Goal: Contribute content: Add original content to the website for others to see

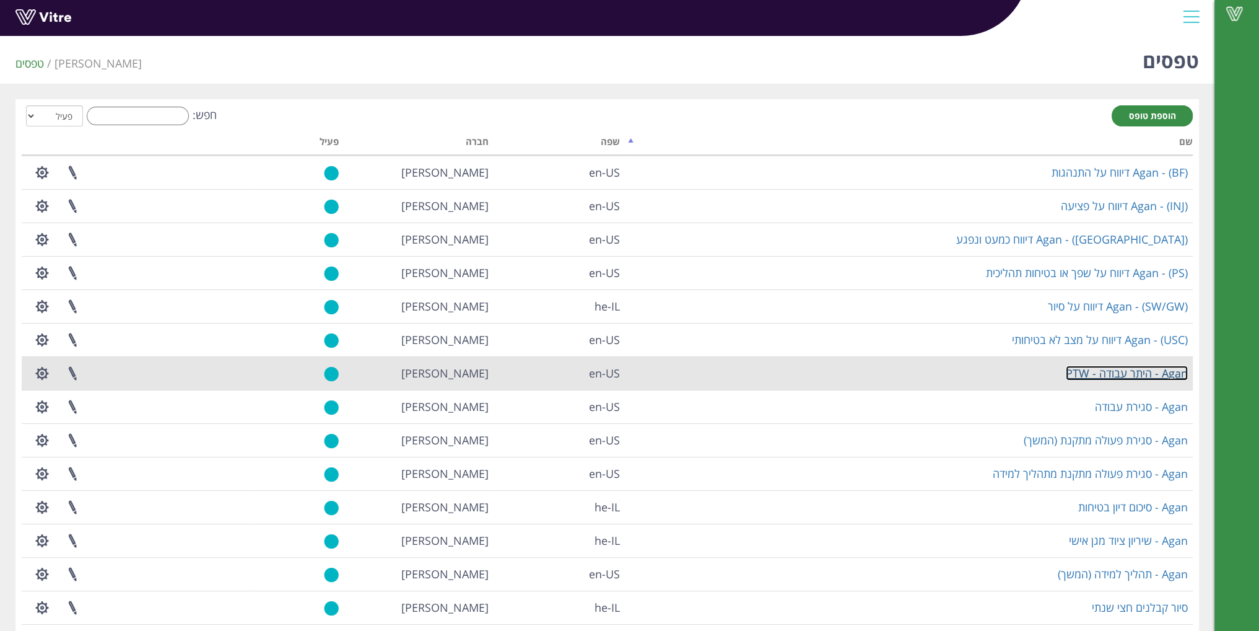
click at [1128, 369] on link "Agan - היתר עבודה - PTW" at bounding box center [1127, 372] width 122 height 15
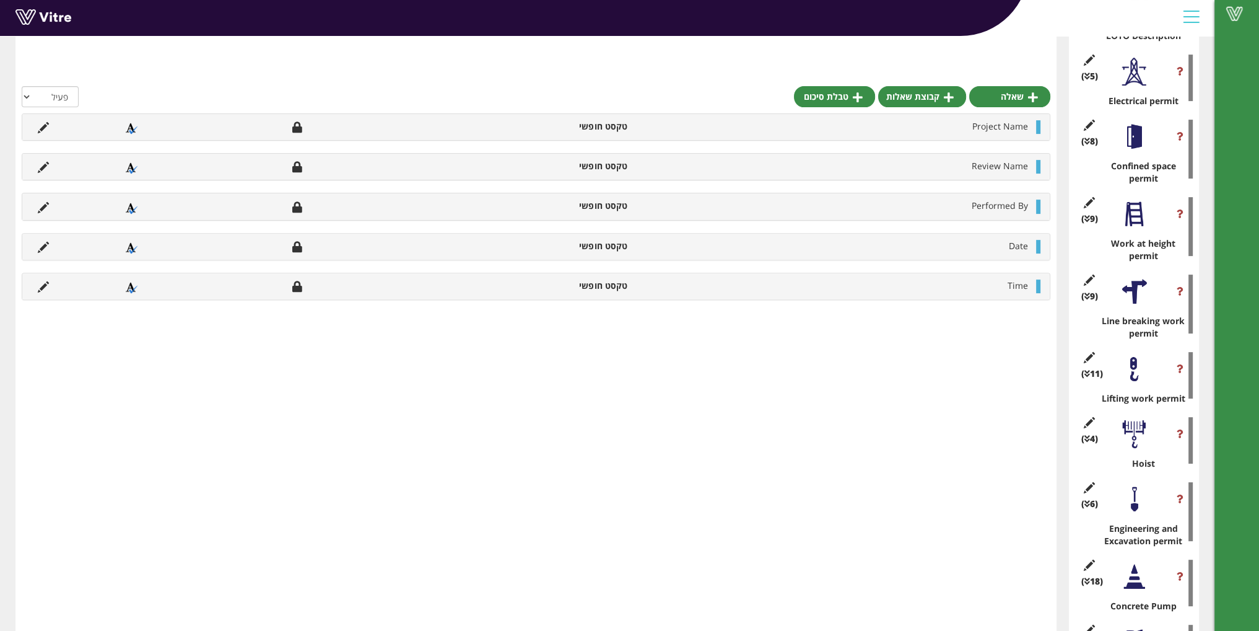
scroll to position [557, 0]
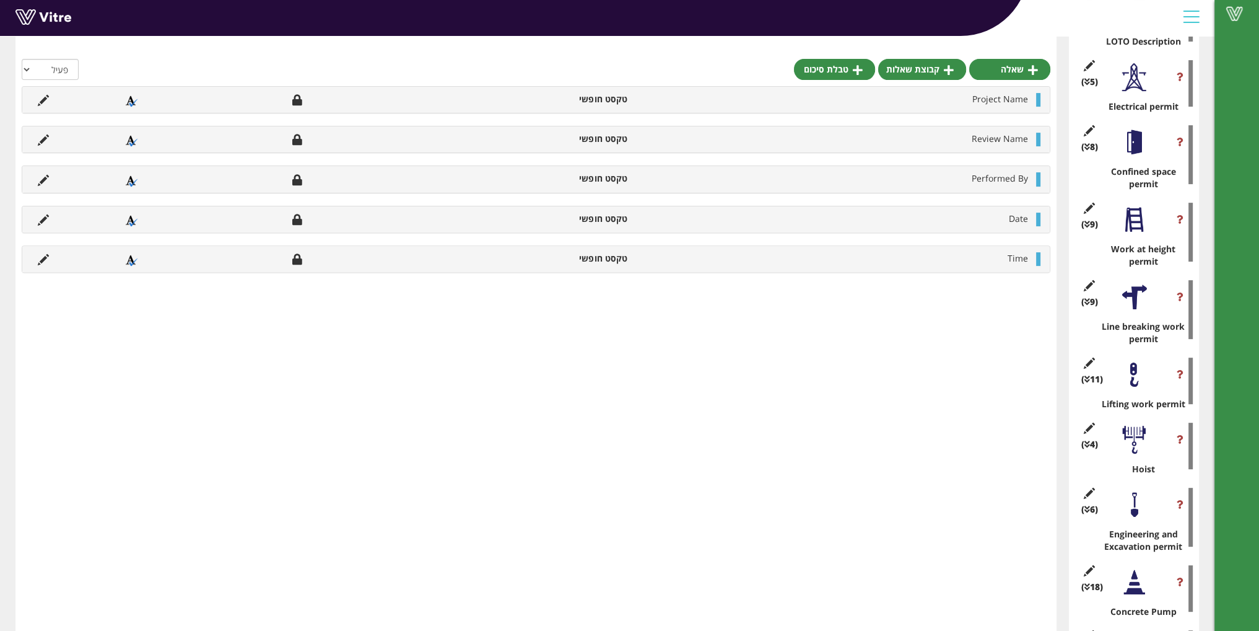
click at [1136, 224] on div at bounding box center [1135, 220] width 28 height 28
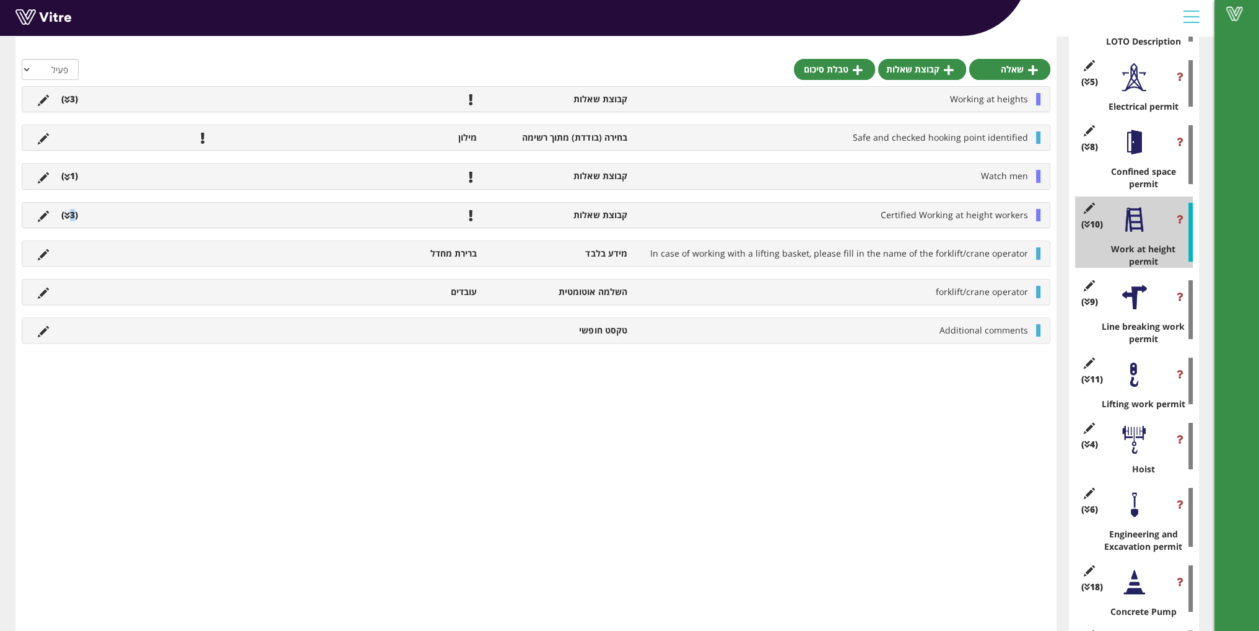
click at [72, 209] on li "(3 )" at bounding box center [69, 215] width 29 height 12
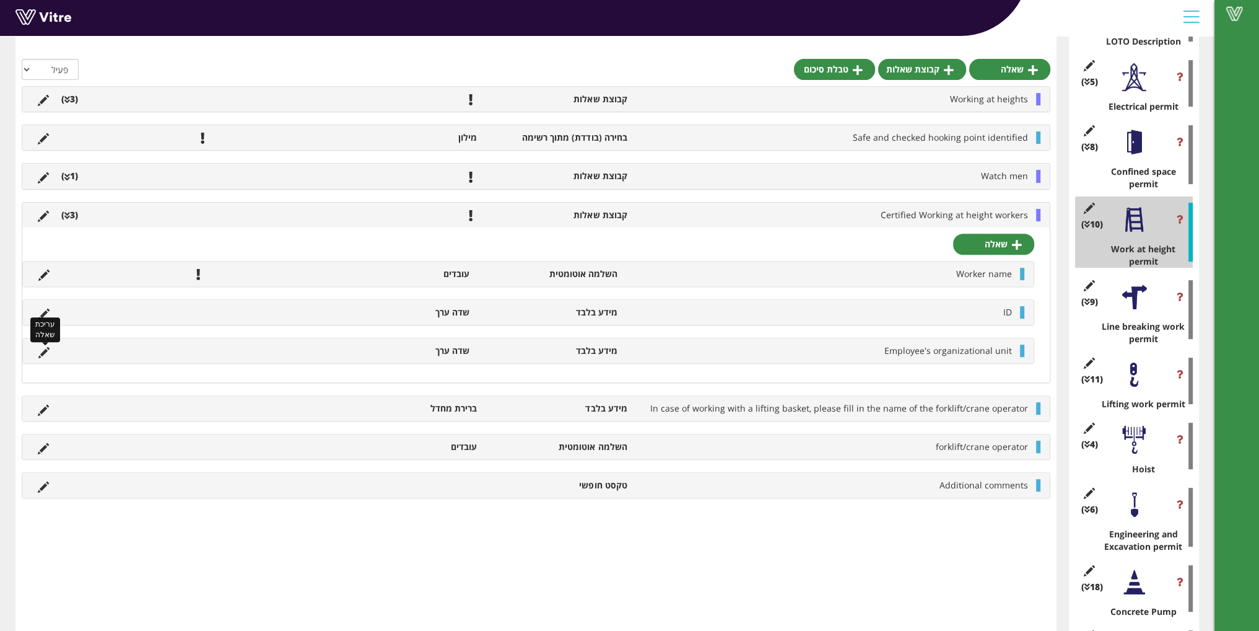
click at [45, 347] on icon at bounding box center [43, 352] width 11 height 11
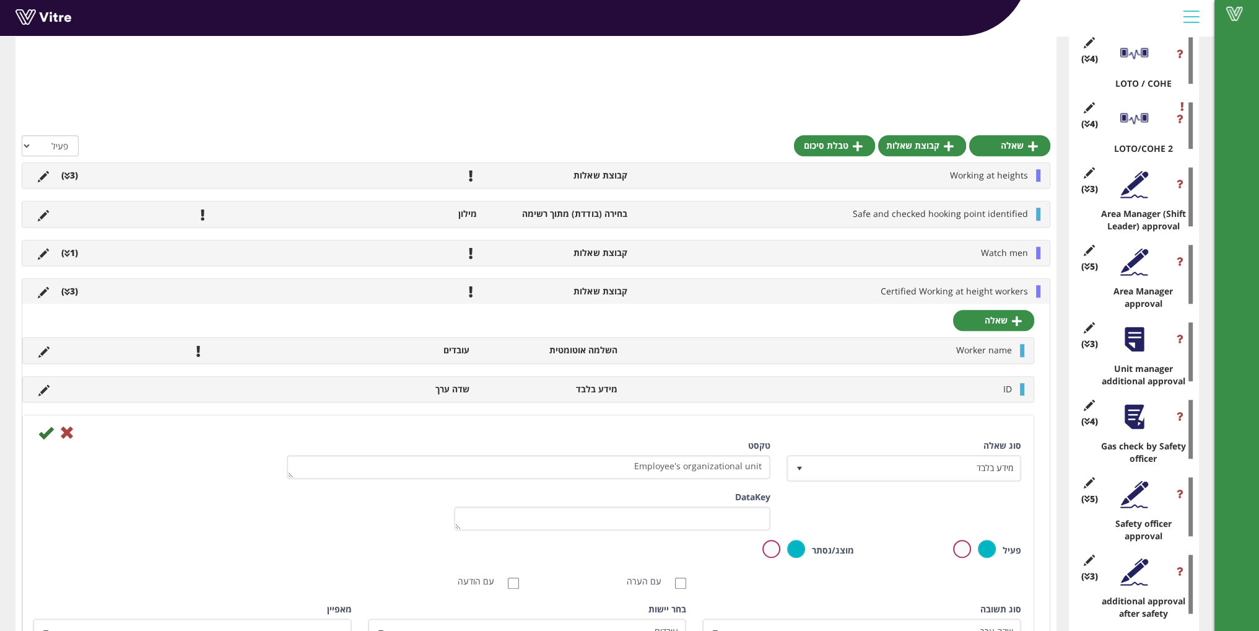
scroll to position [1436, 0]
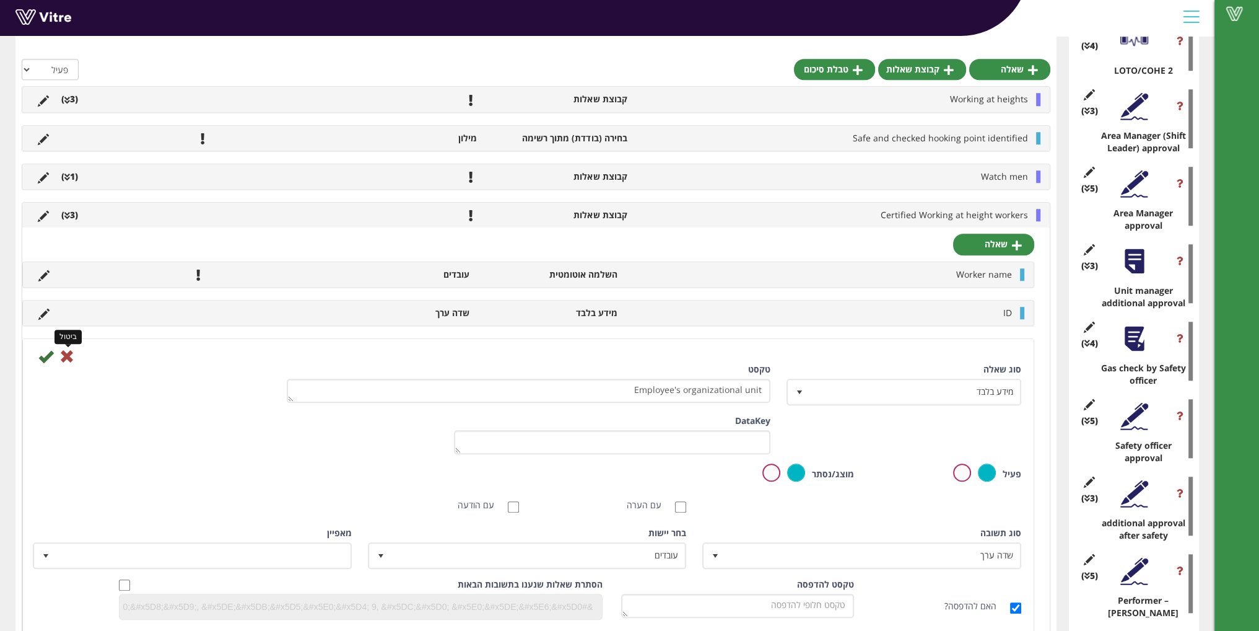
click at [71, 360] on icon at bounding box center [66, 356] width 15 height 15
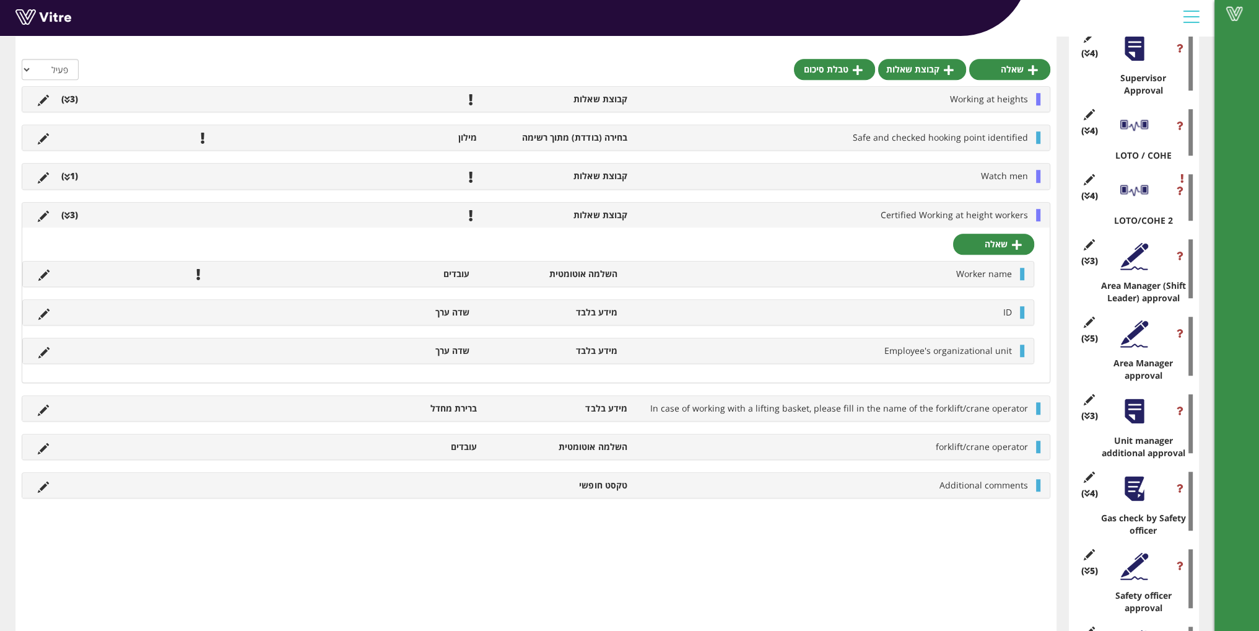
scroll to position [1250, 0]
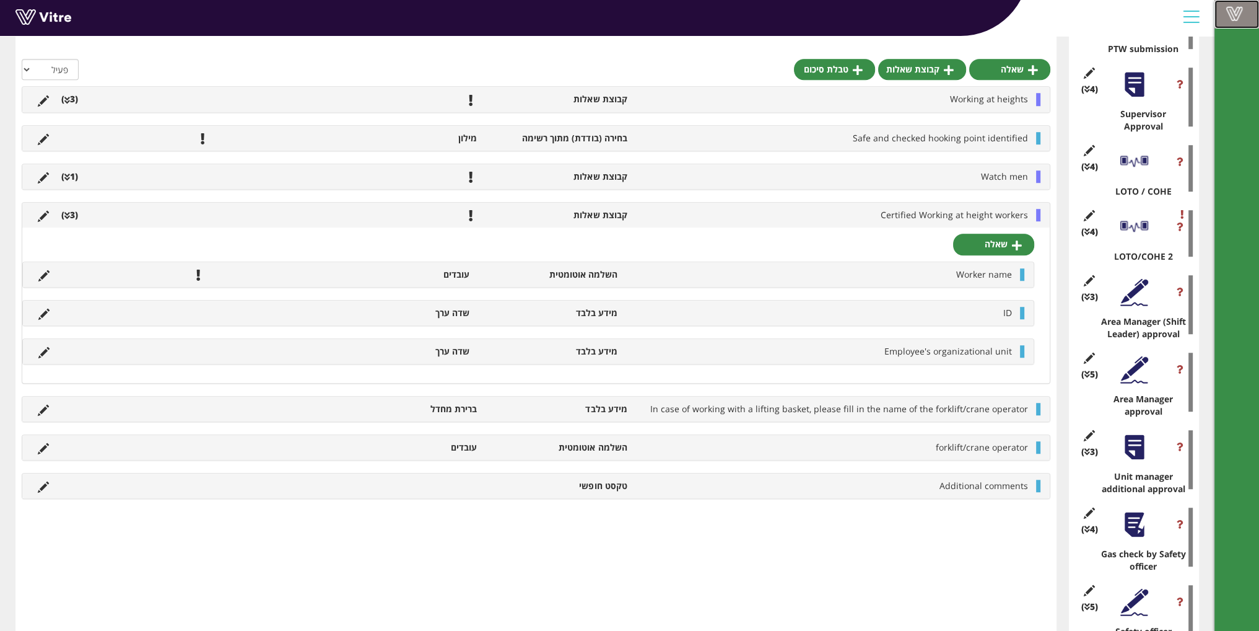
click at [1228, 15] on span at bounding box center [1234, 13] width 31 height 15
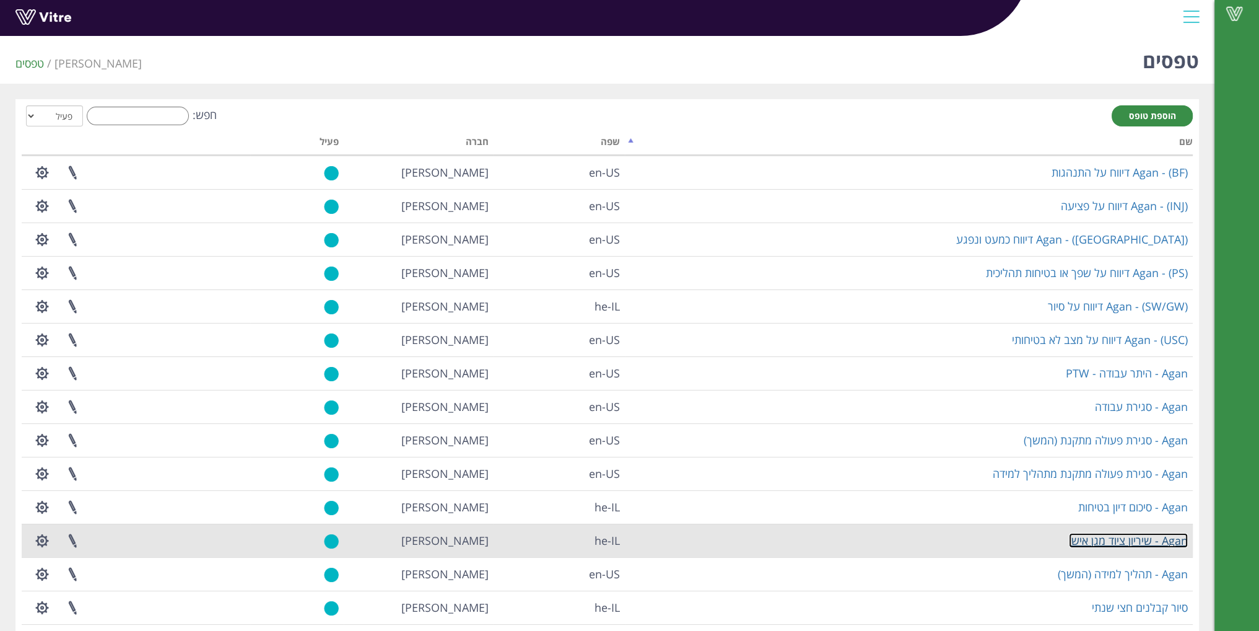
click at [1088, 536] on link "Agan - שיריון ציוד מגן אישי" at bounding box center [1128, 540] width 119 height 15
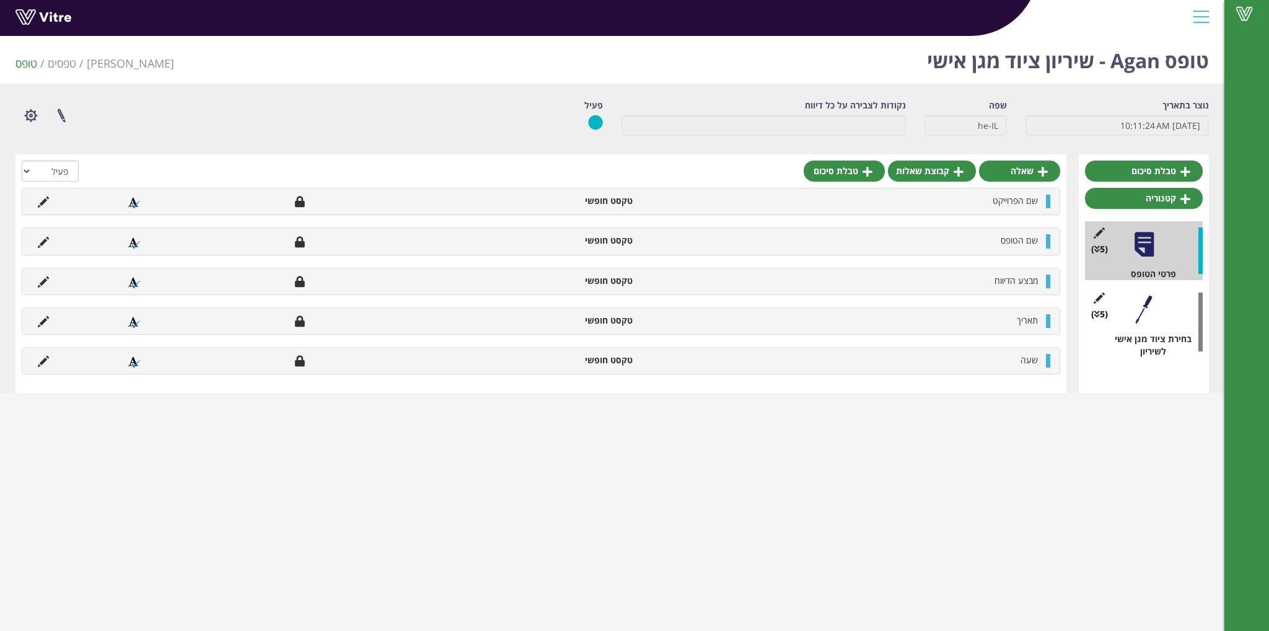
click at [1145, 315] on div at bounding box center [1144, 309] width 28 height 28
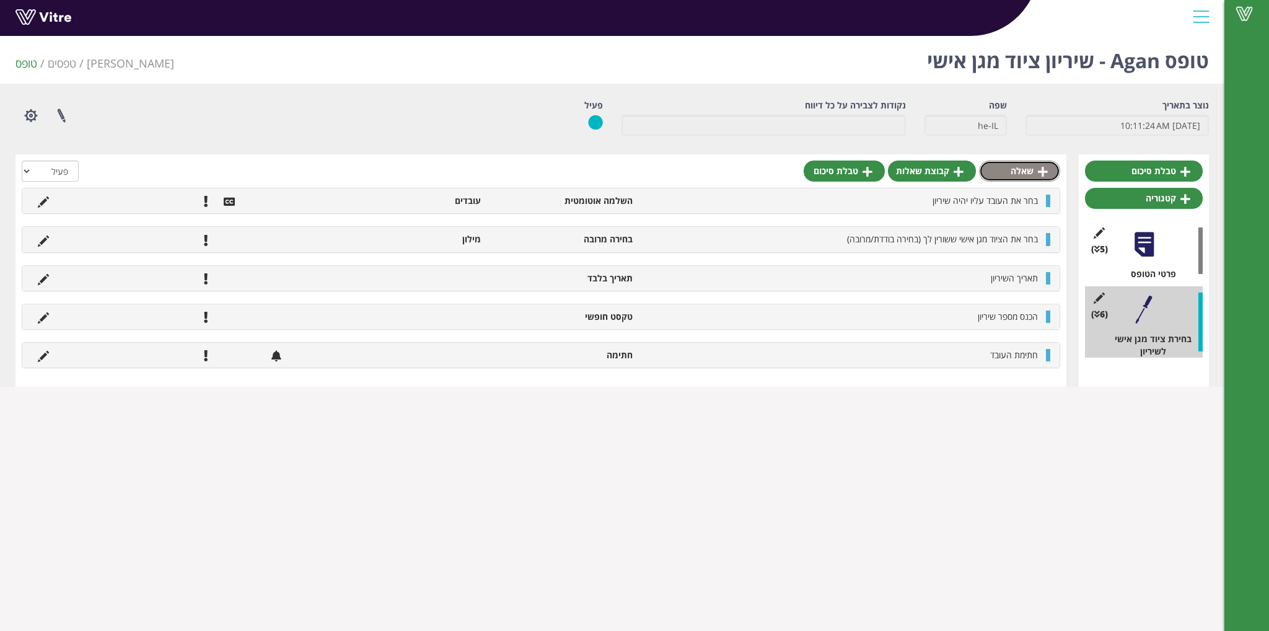
click at [1013, 176] on link "שאלה" at bounding box center [1019, 170] width 81 height 21
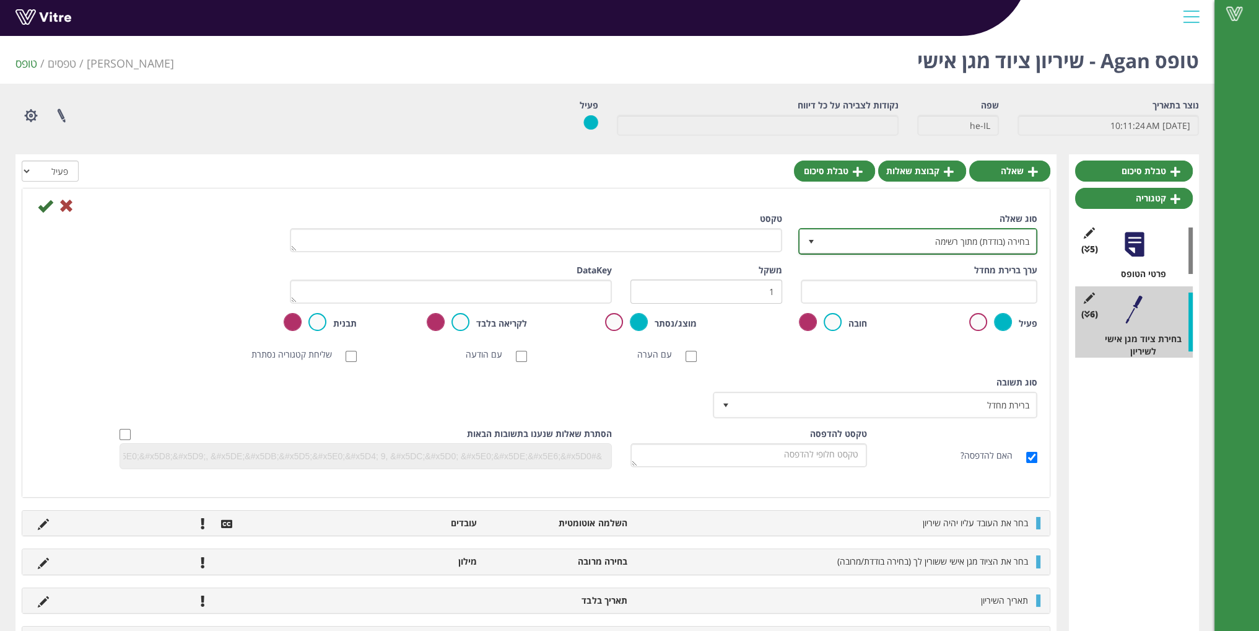
click at [976, 242] on span "בחירה (בודדת) מתוך רשימה" at bounding box center [929, 241] width 214 height 22
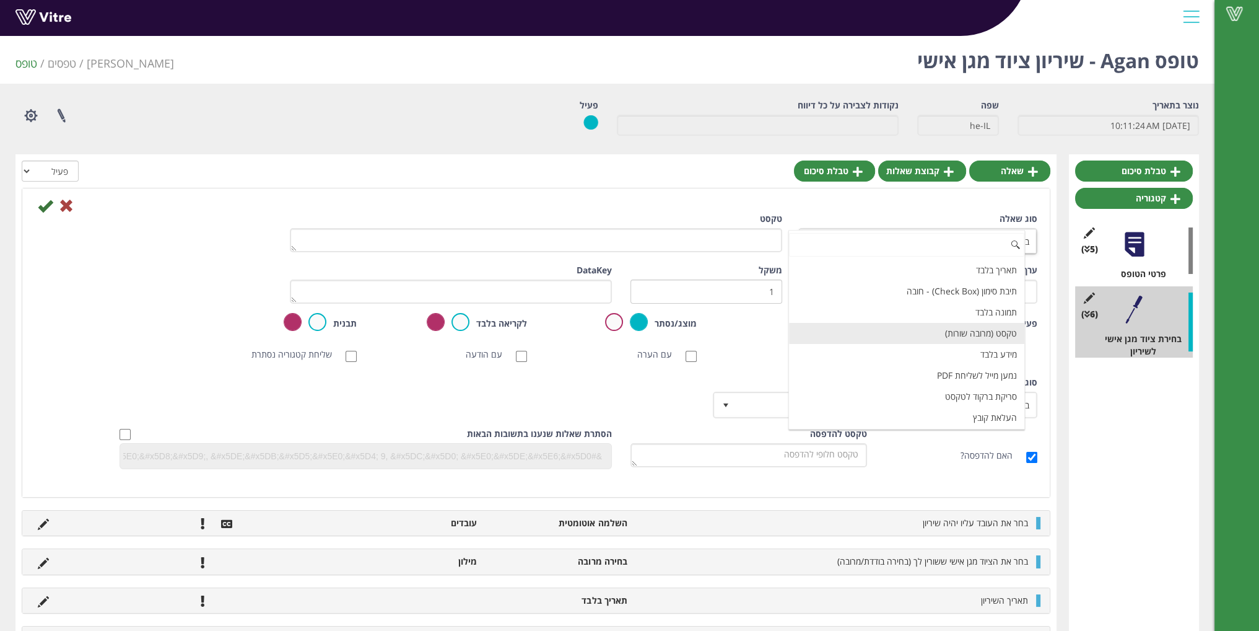
scroll to position [248, 0]
click at [968, 336] on li "מידע בלבד" at bounding box center [907, 336] width 236 height 21
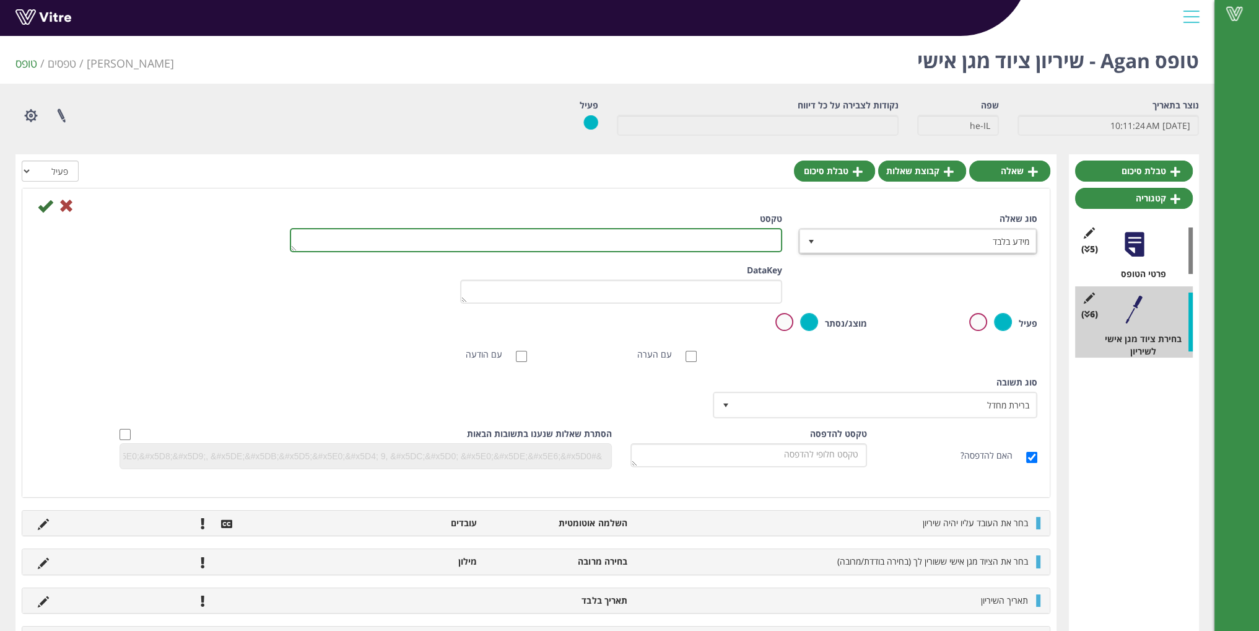
click at [701, 236] on textarea "טקסט" at bounding box center [536, 240] width 492 height 24
type textarea "h"
type textarea "חברה / מחלקה"
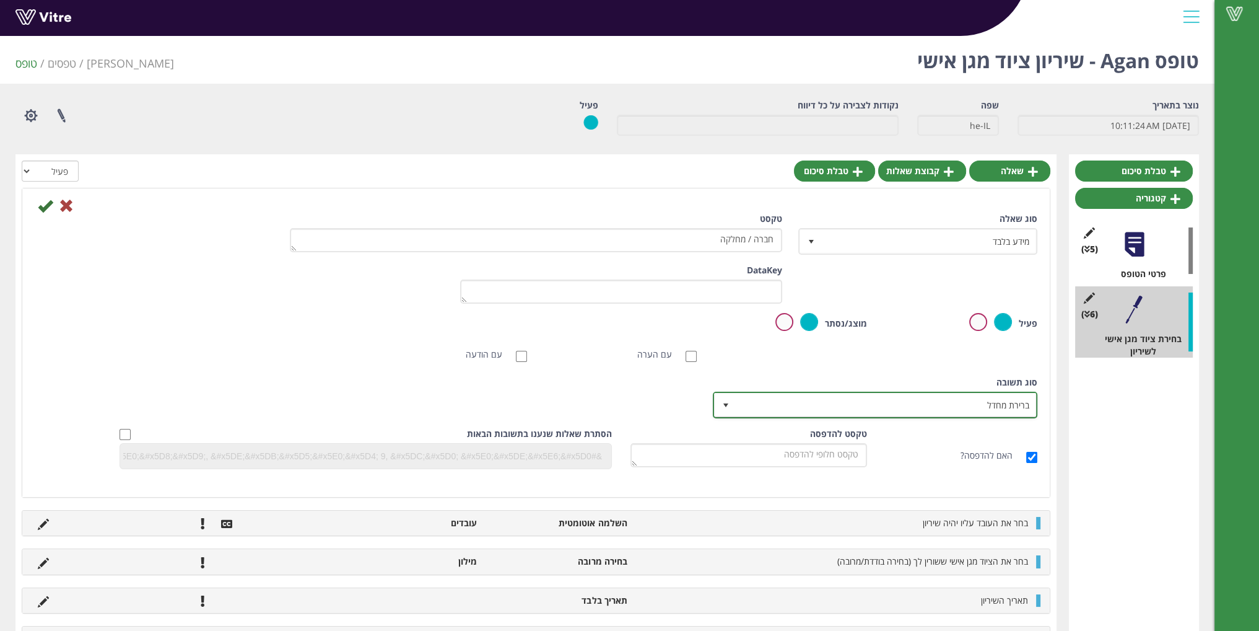
click at [896, 400] on span "ברירת מחדל" at bounding box center [886, 404] width 300 height 22
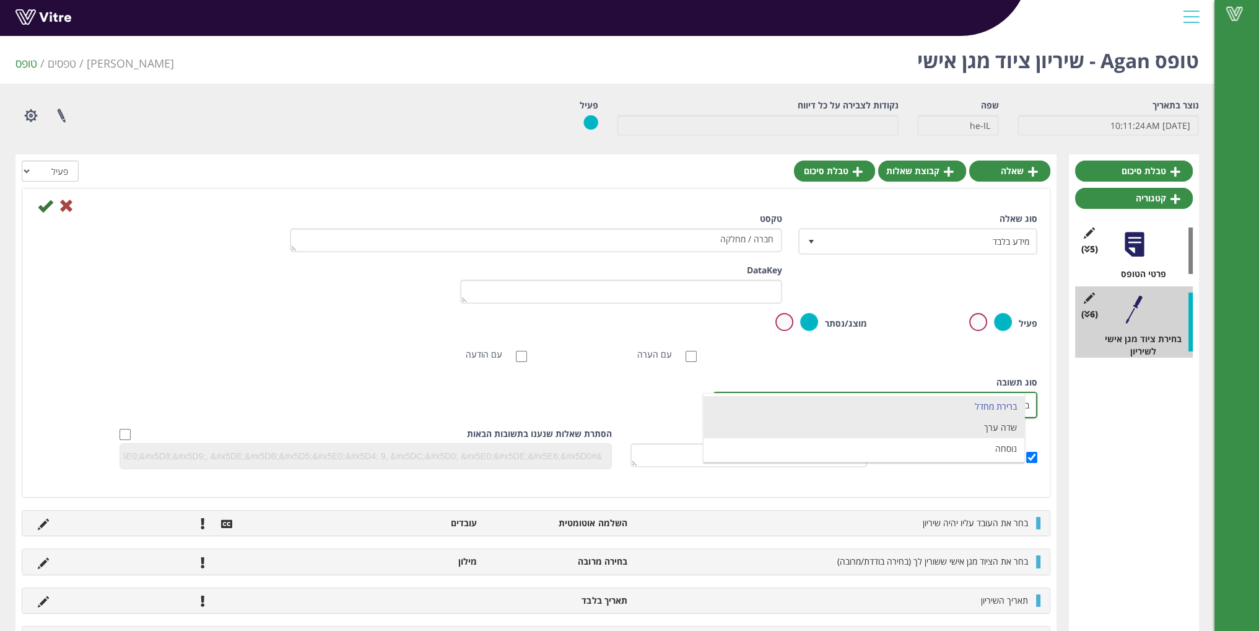
click at [888, 432] on li "שדה ערך" at bounding box center [864, 427] width 321 height 21
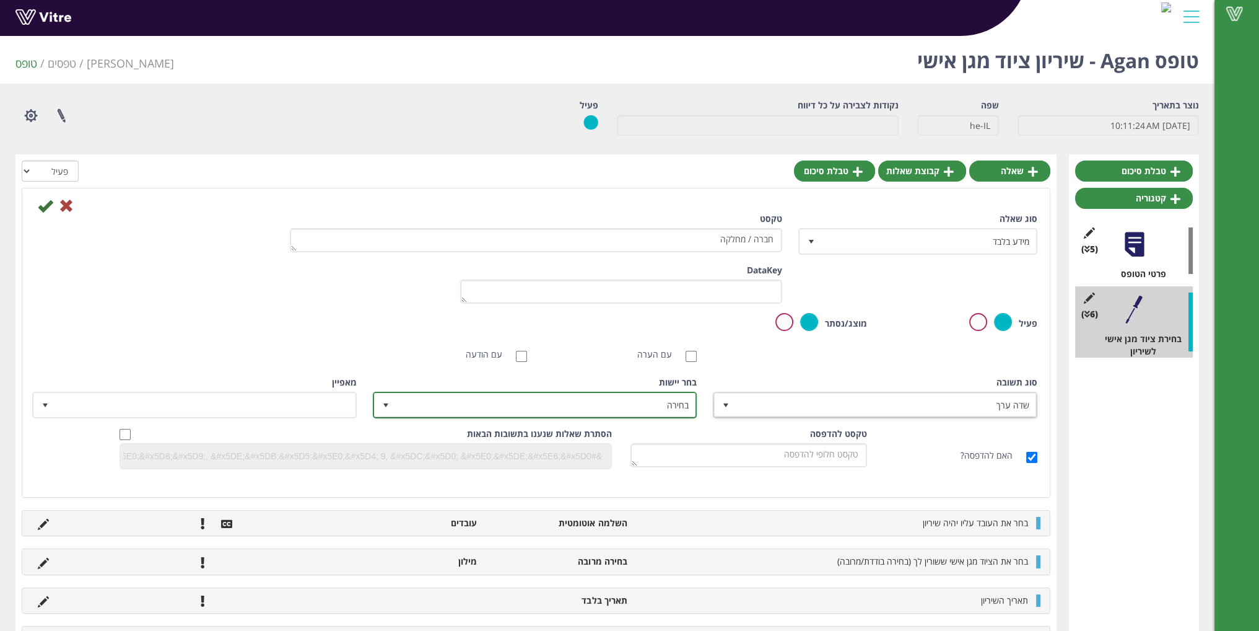
click at [688, 404] on span "בחירה" at bounding box center [546, 404] width 300 height 22
click at [648, 452] on li "עובדים" at bounding box center [523, 447] width 321 height 21
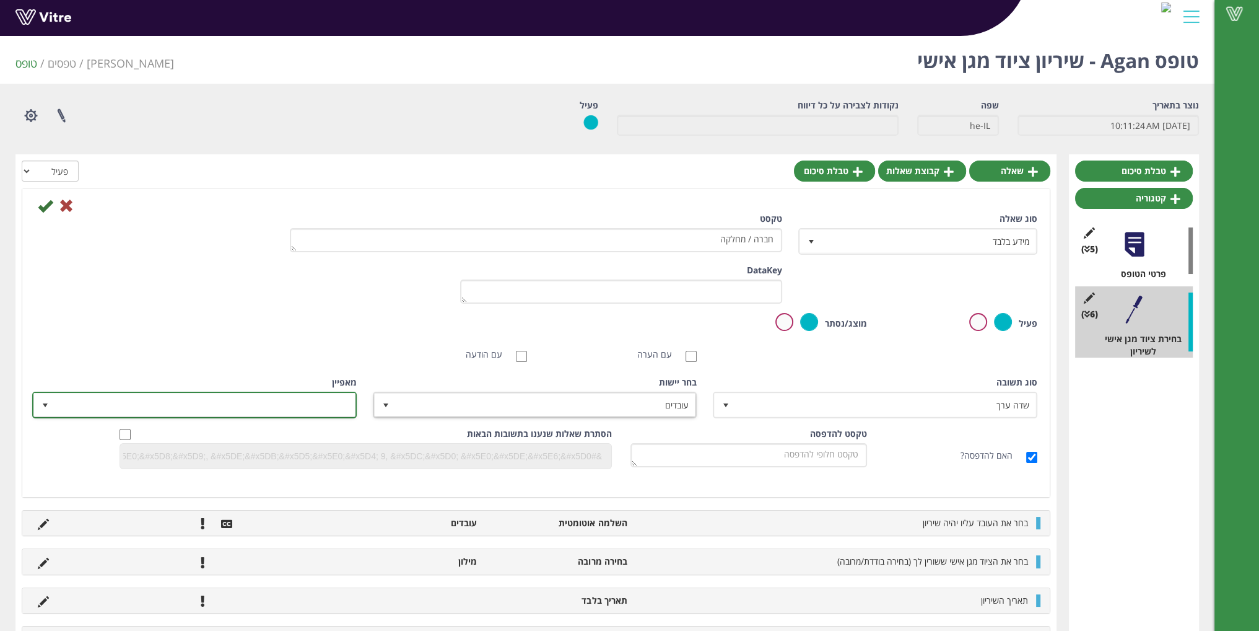
click at [320, 401] on span at bounding box center [206, 404] width 300 height 22
click at [337, 333] on div "פעיל חובה מוצג/נסתר לקריאה בלבד תבנית הגדרת שם טיוטה" at bounding box center [535, 327] width 1021 height 29
click at [47, 204] on icon at bounding box center [45, 205] width 15 height 15
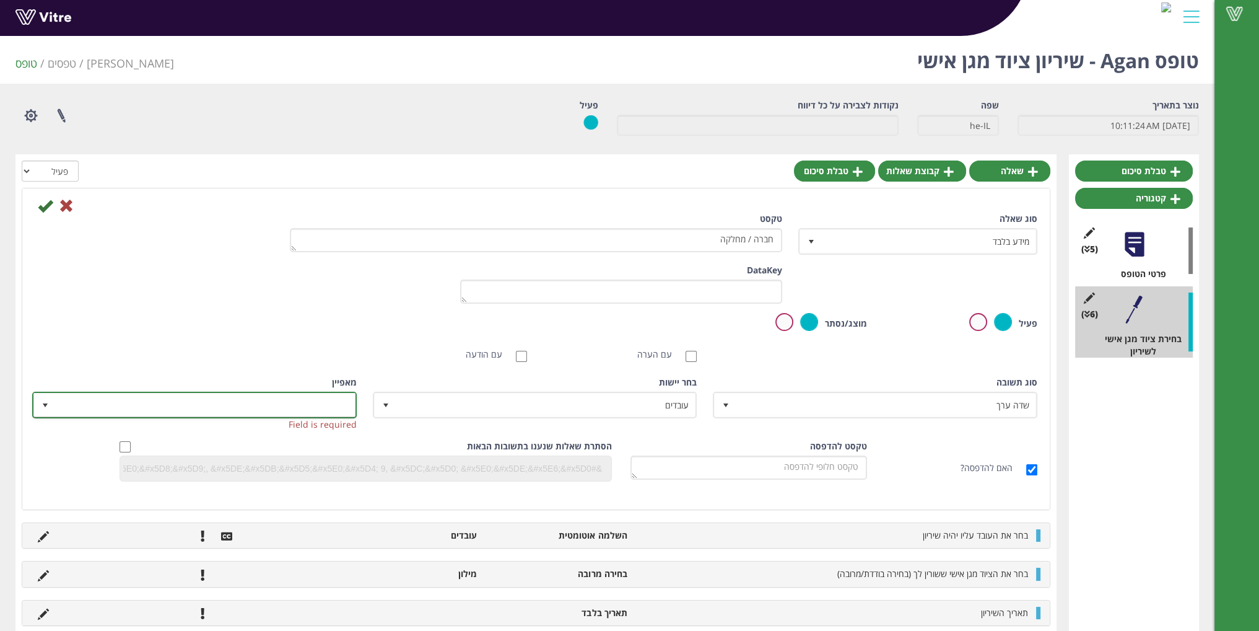
click at [321, 401] on span at bounding box center [206, 404] width 300 height 22
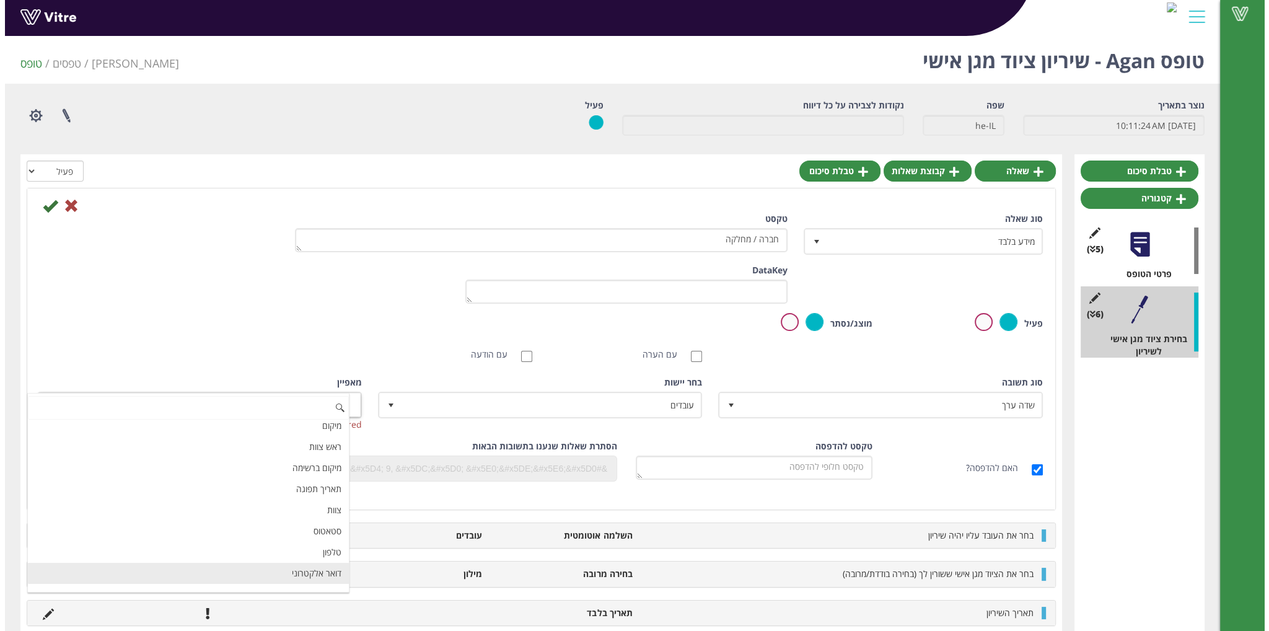
scroll to position [0, 0]
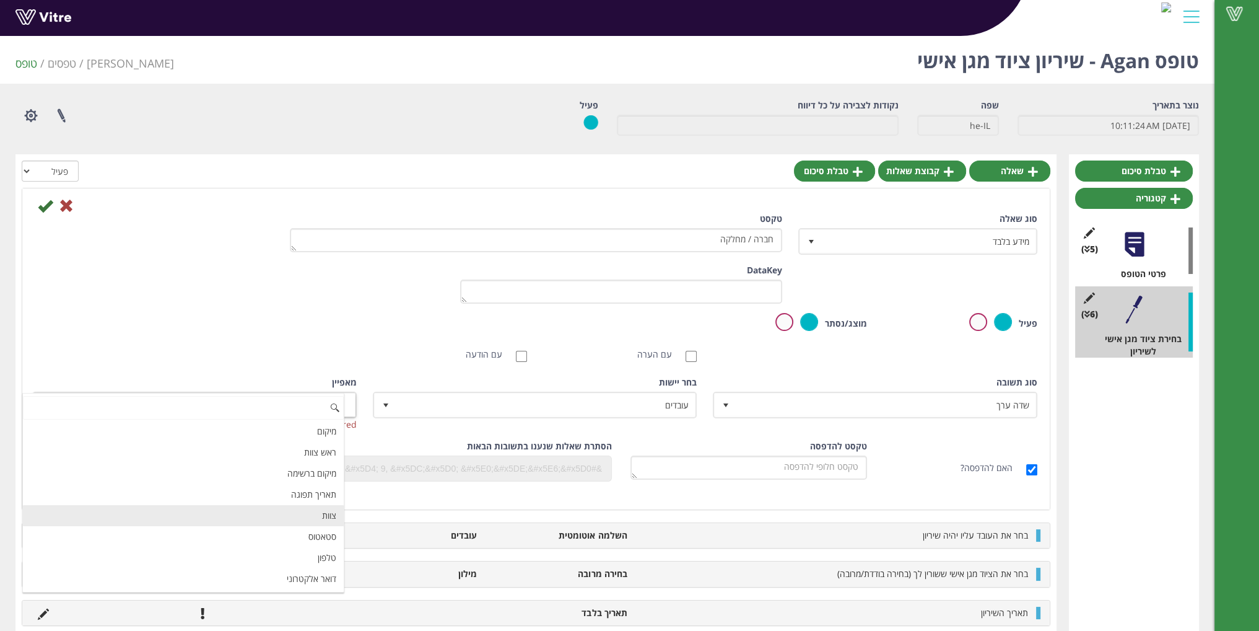
click at [329, 515] on li "צוות" at bounding box center [183, 515] width 321 height 21
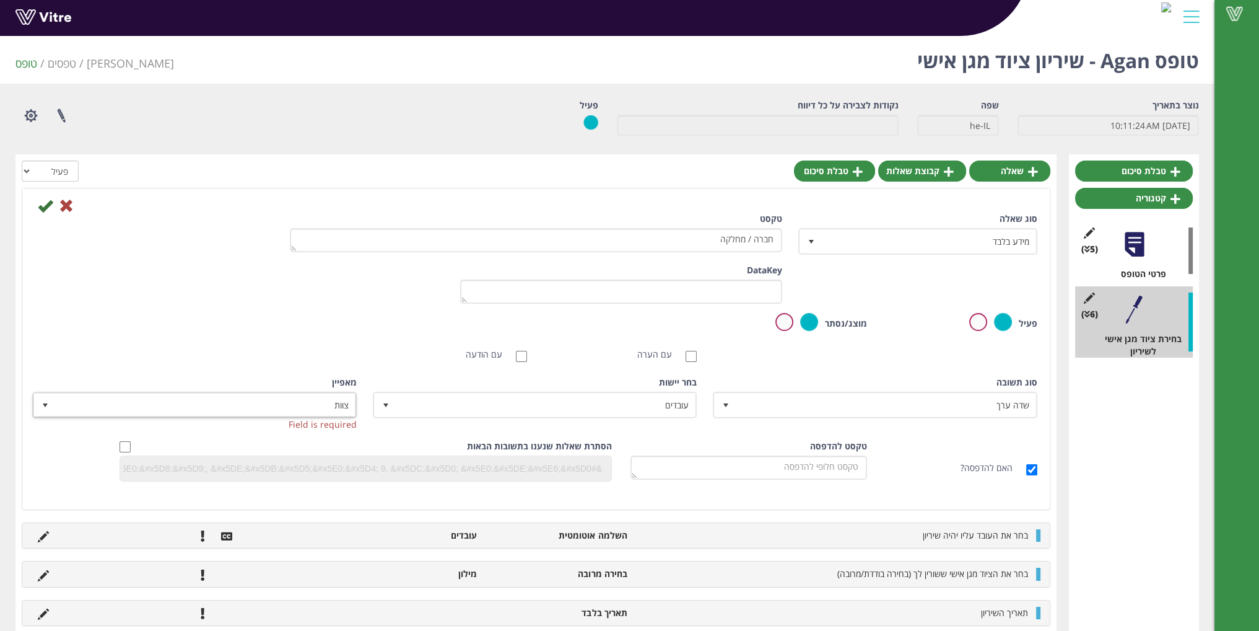
click at [42, 211] on icon at bounding box center [45, 205] width 15 height 15
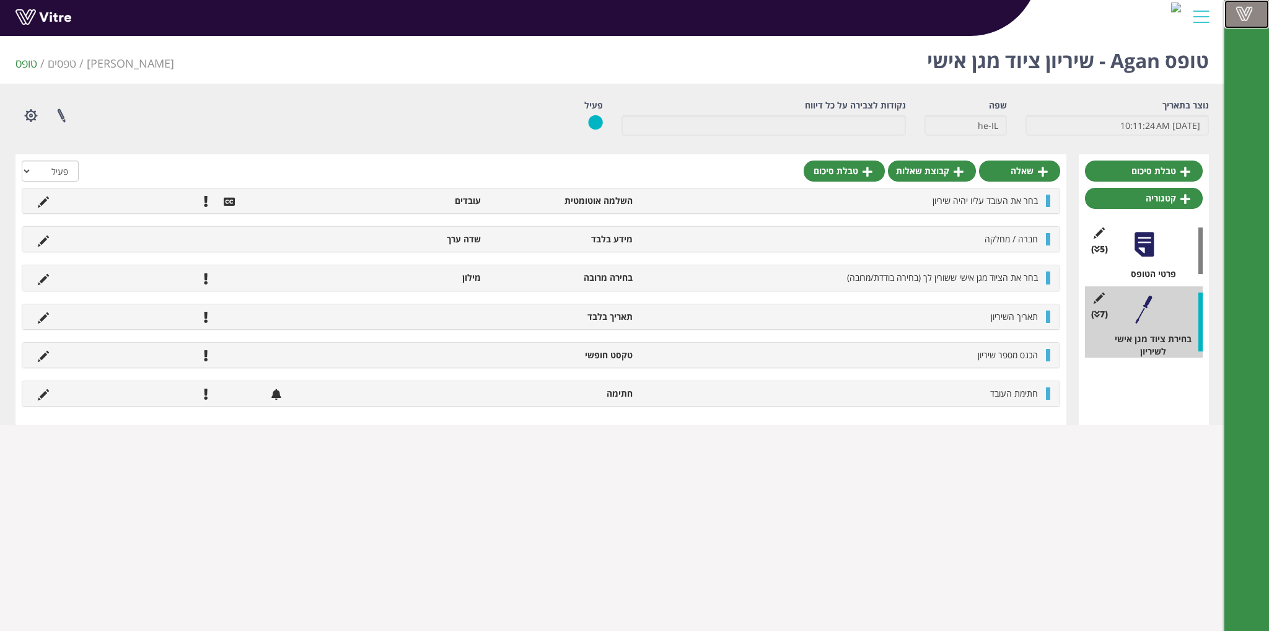
click at [1241, 9] on span at bounding box center [1243, 13] width 31 height 15
